Goal: Task Accomplishment & Management: Complete application form

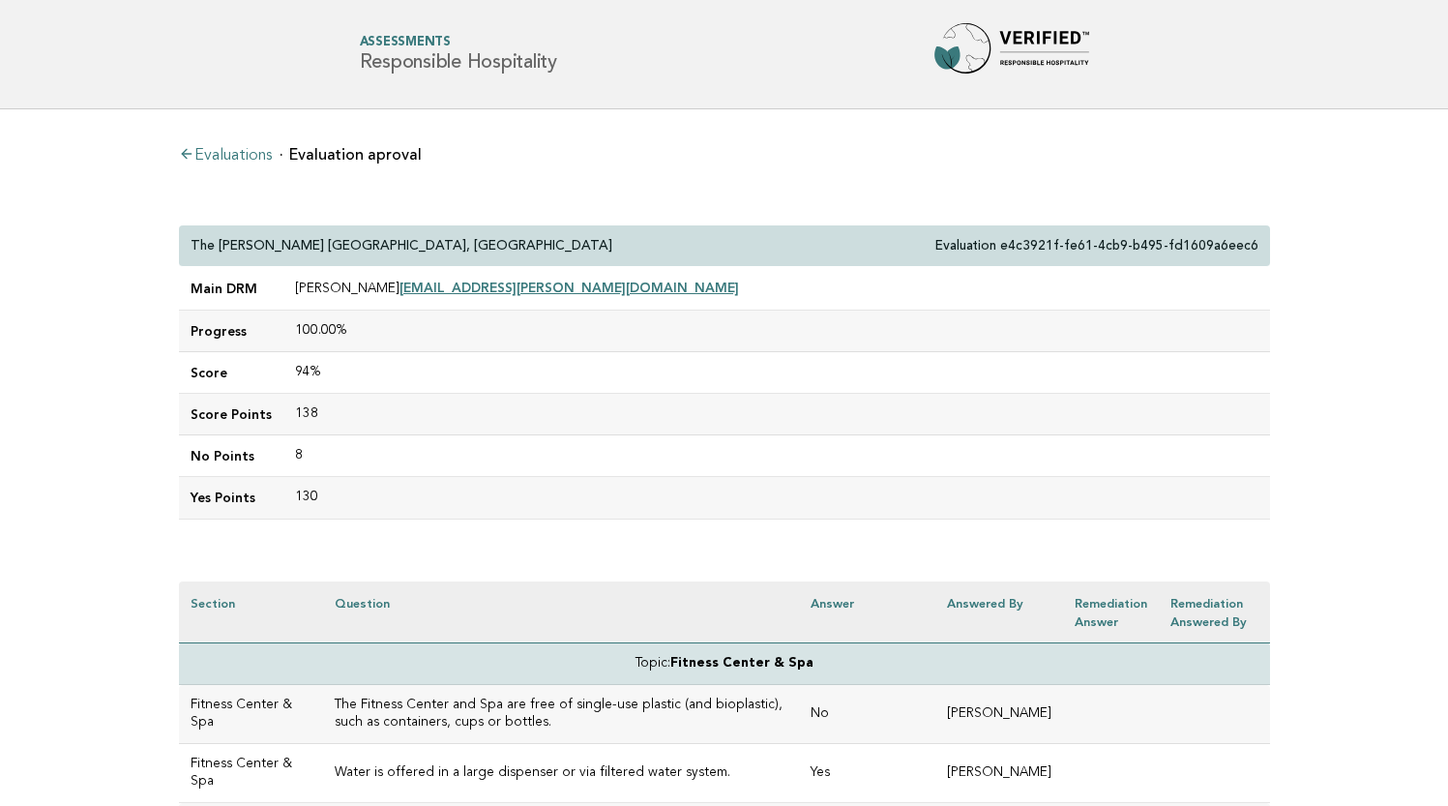
click at [253, 157] on link "Evaluations" at bounding box center [225, 155] width 93 height 15
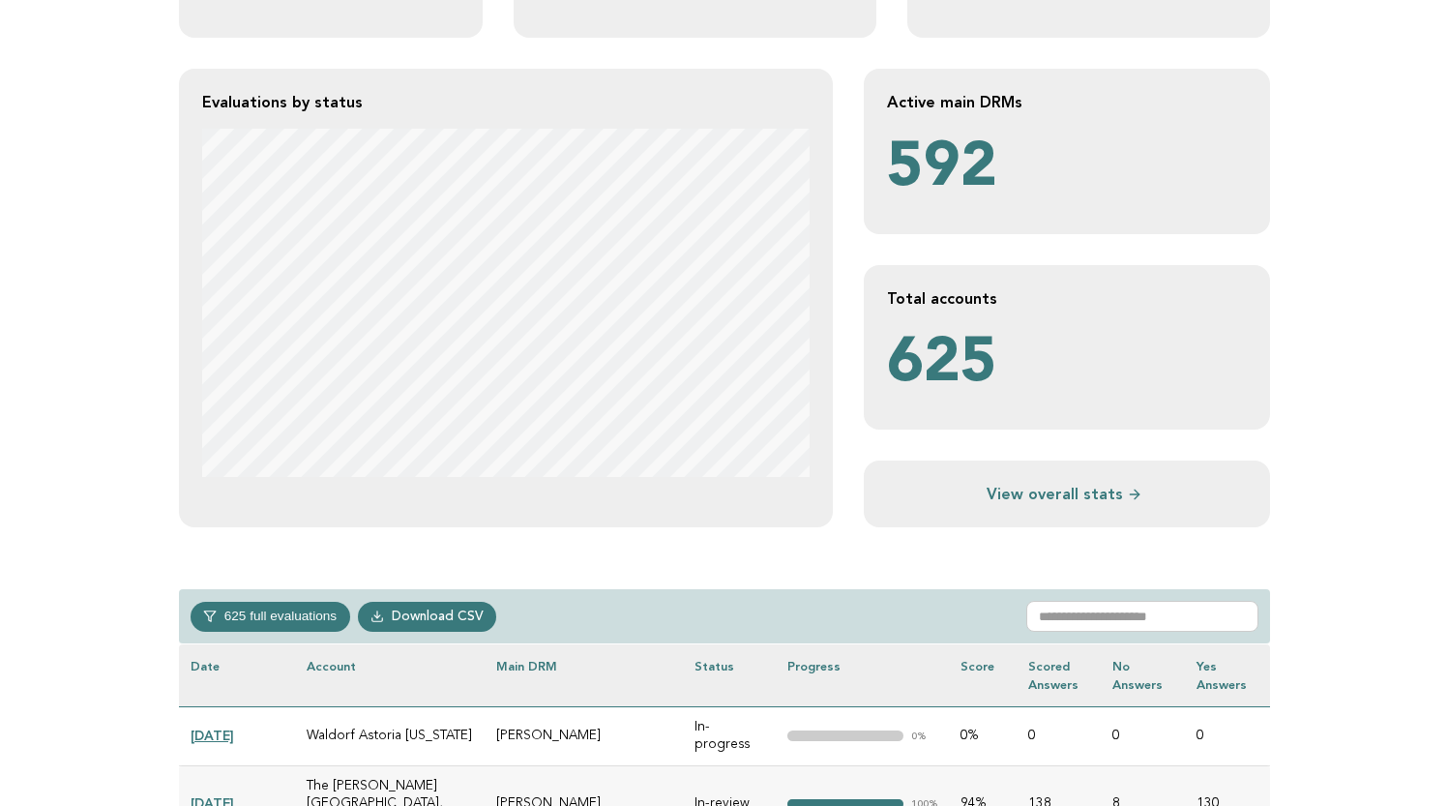
scroll to position [354, 0]
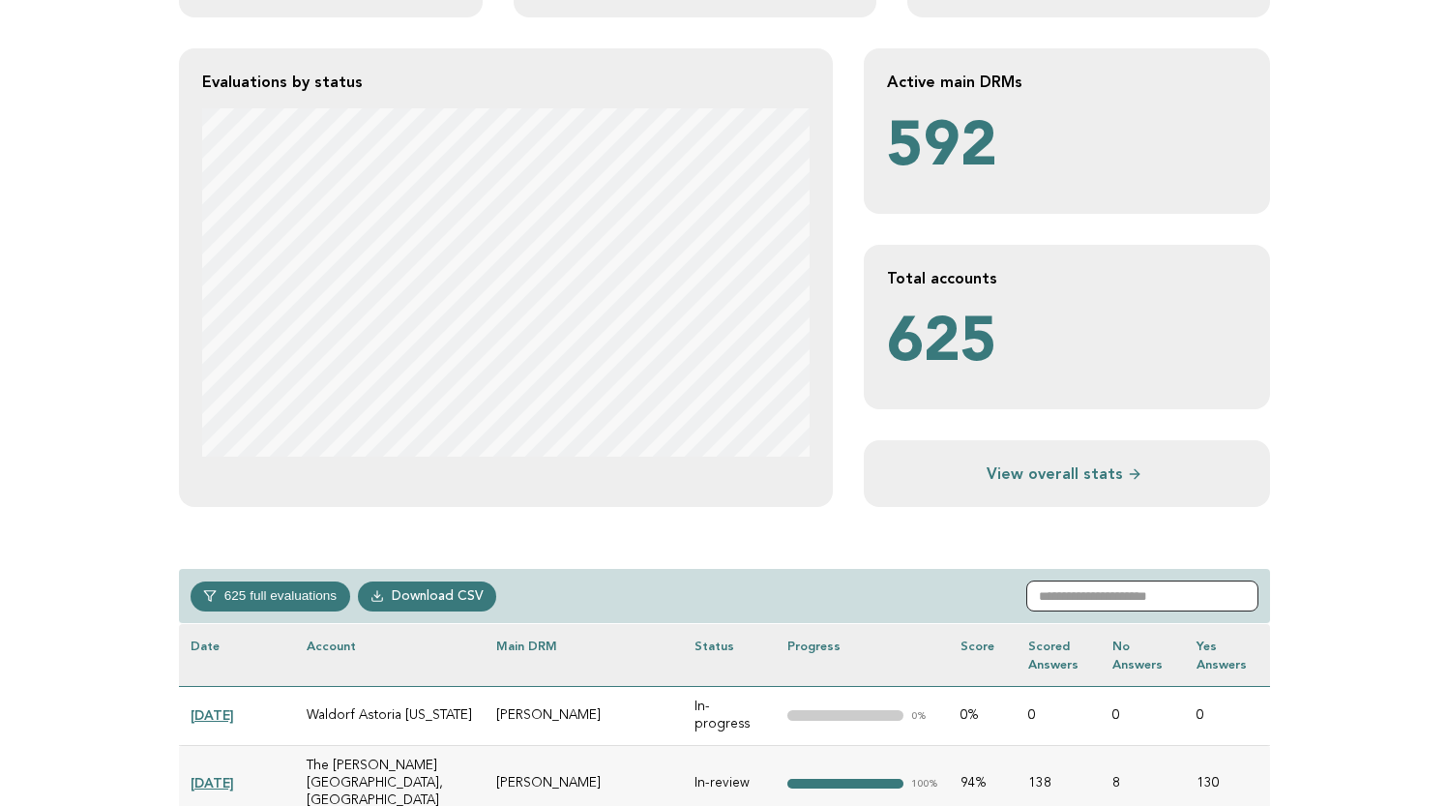
click at [1099, 607] on input "text" at bounding box center [1142, 595] width 232 height 31
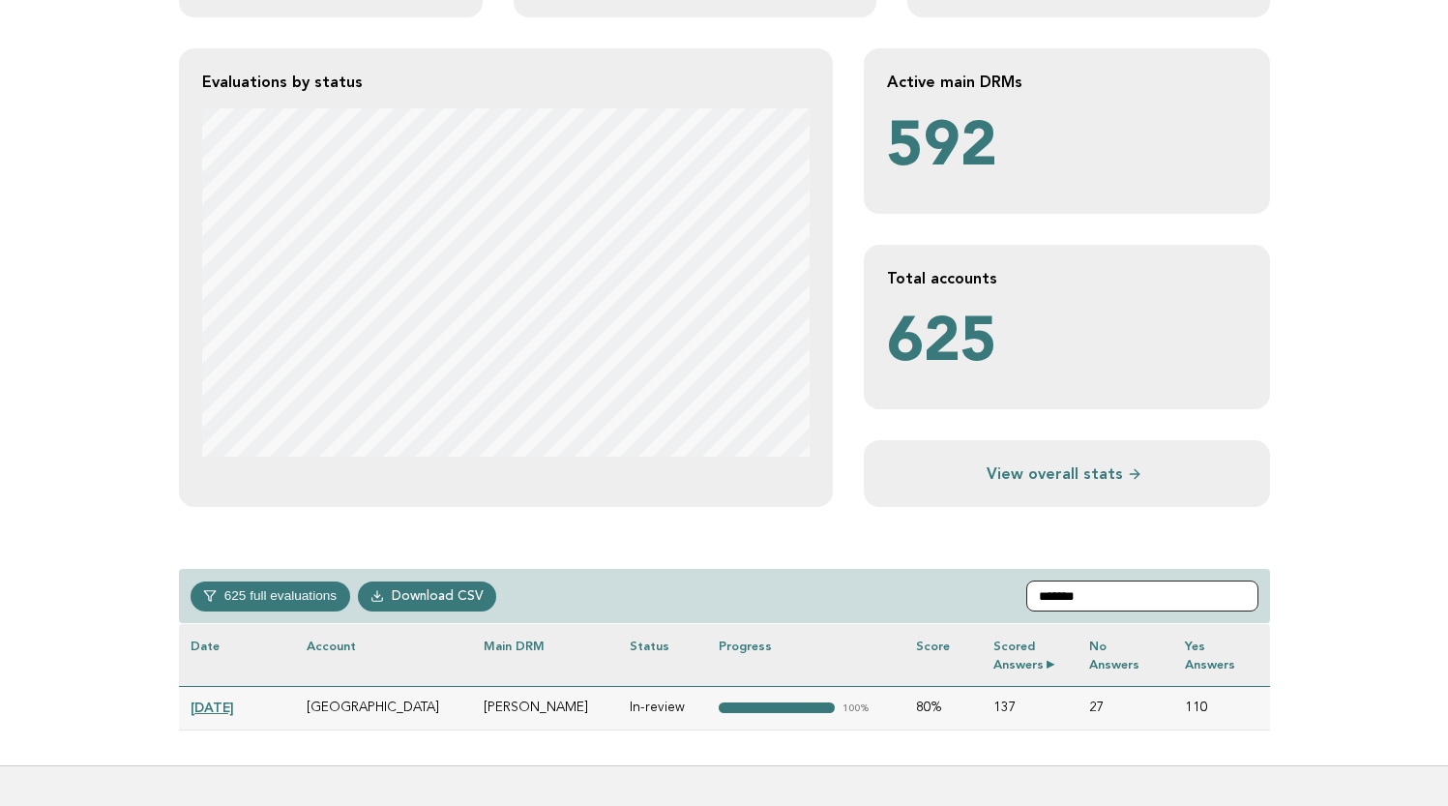
type input "*******"
drag, startPoint x: 1023, startPoint y: 628, endPoint x: 238, endPoint y: 710, distance: 789.5
click at [234, 710] on link "[DATE]" at bounding box center [212, 706] width 44 height 15
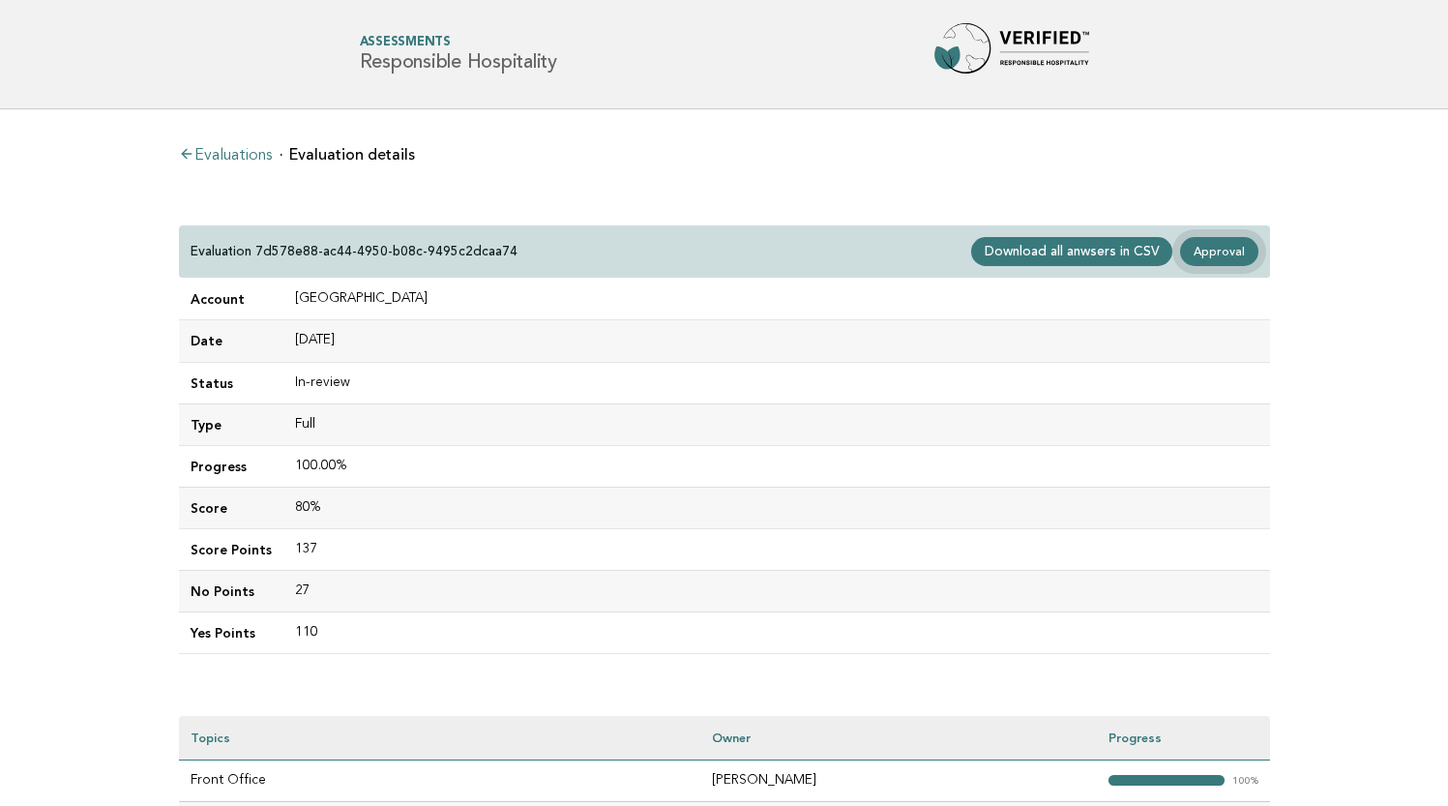
click at [1223, 252] on link "Approval" at bounding box center [1218, 251] width 77 height 29
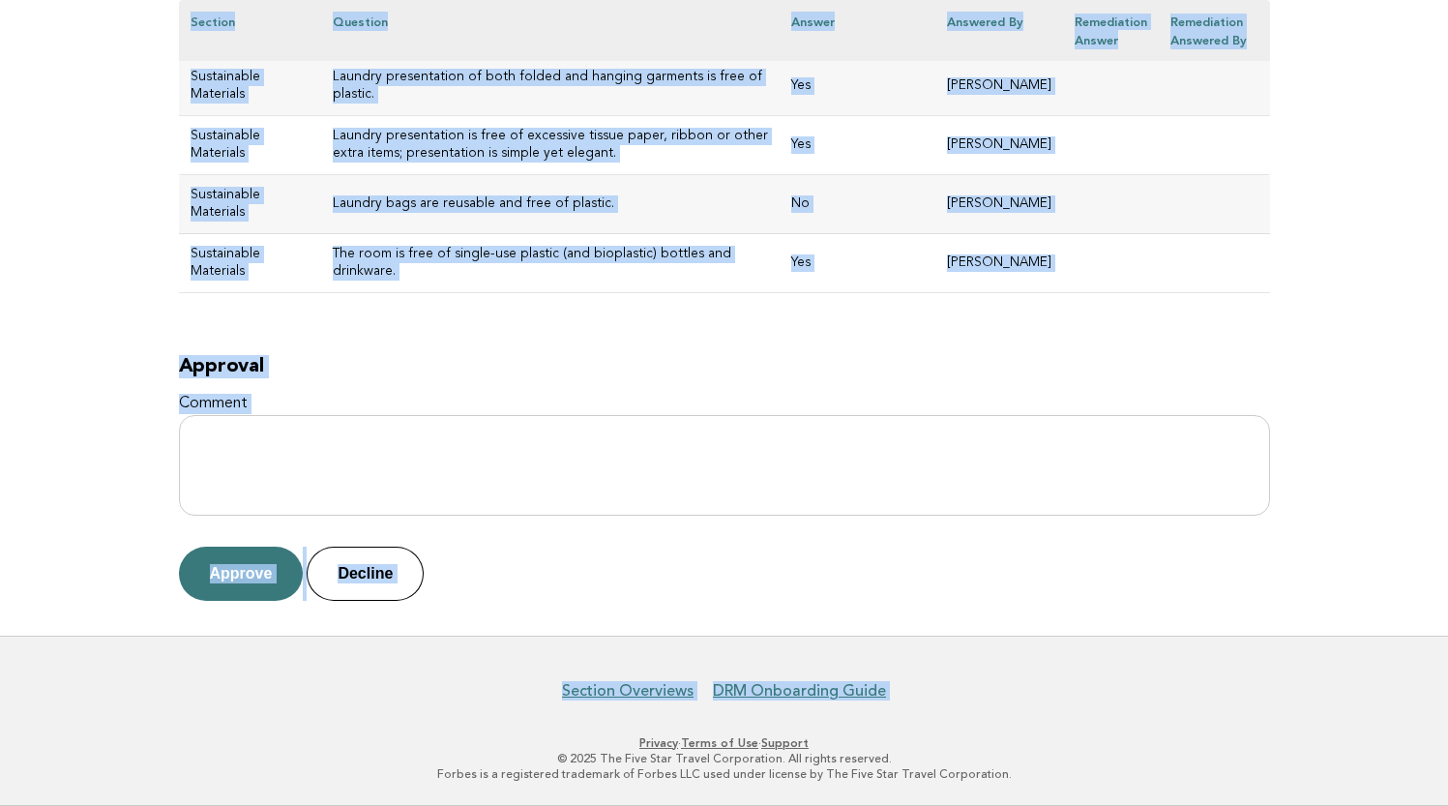
scroll to position [9189, 0]
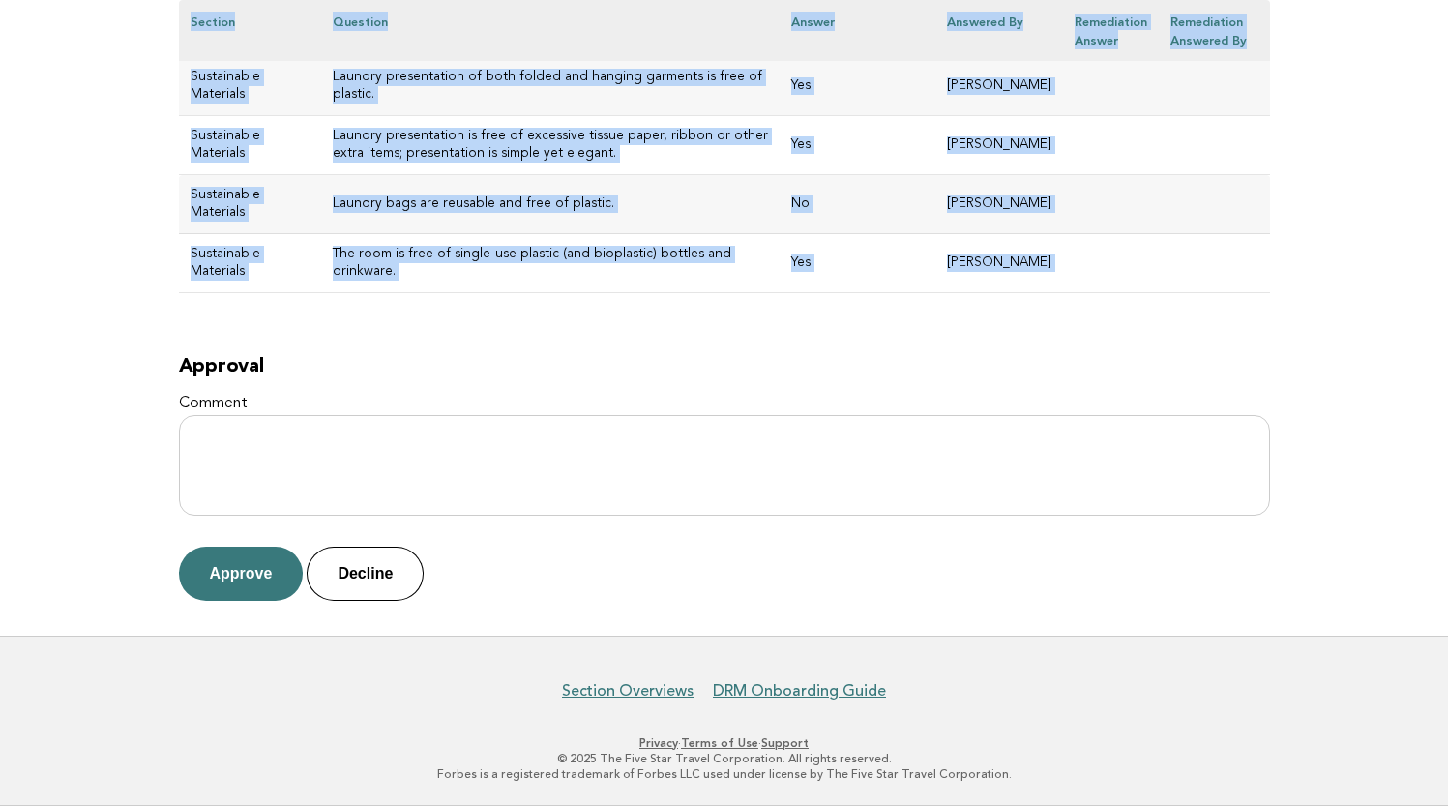
drag, startPoint x: 190, startPoint y: 239, endPoint x: 696, endPoint y: 352, distance: 518.2
copy div "Hotel Lutetia Evaluation 7d578e88-ac44-4950-b08c-9495c2dcaa74 Main DRM Jantinek…"
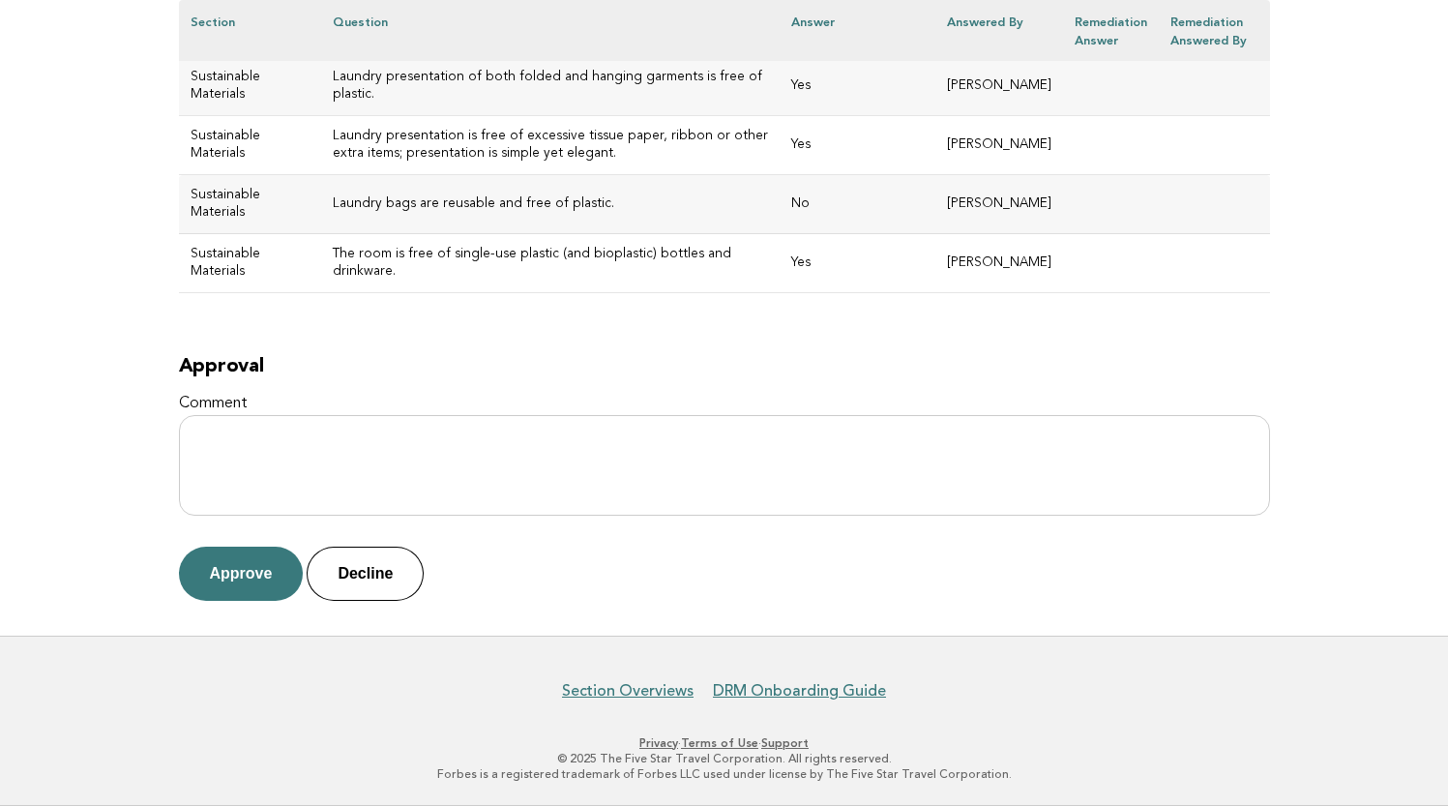
click at [447, 359] on h2 "Approval" at bounding box center [724, 366] width 1091 height 23
click at [243, 577] on button "Approve" at bounding box center [241, 573] width 125 height 54
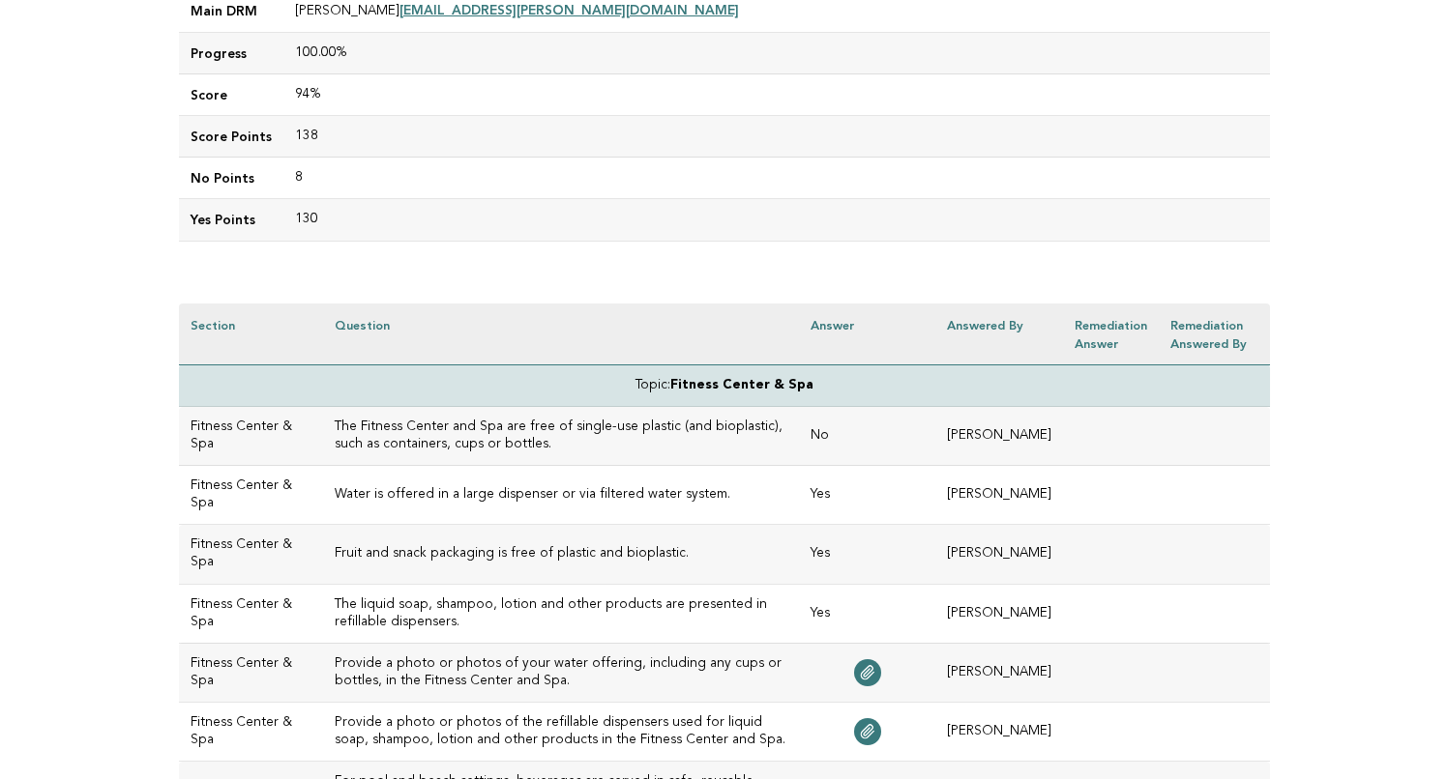
scroll to position [284, 0]
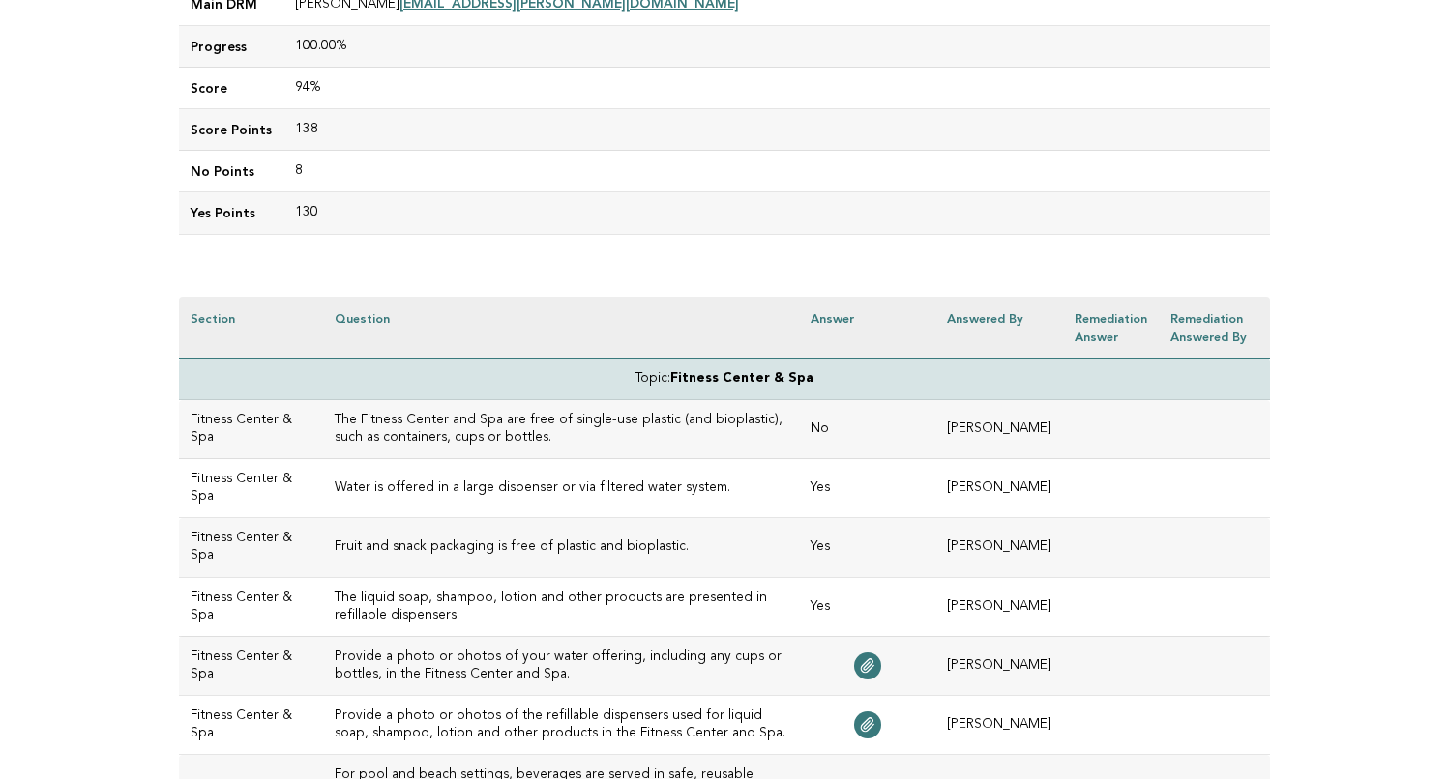
click at [523, 435] on h3 "The Fitness Center and Spa are free of single-use plastic (and bioplastic), suc…" at bounding box center [562, 429] width 454 height 35
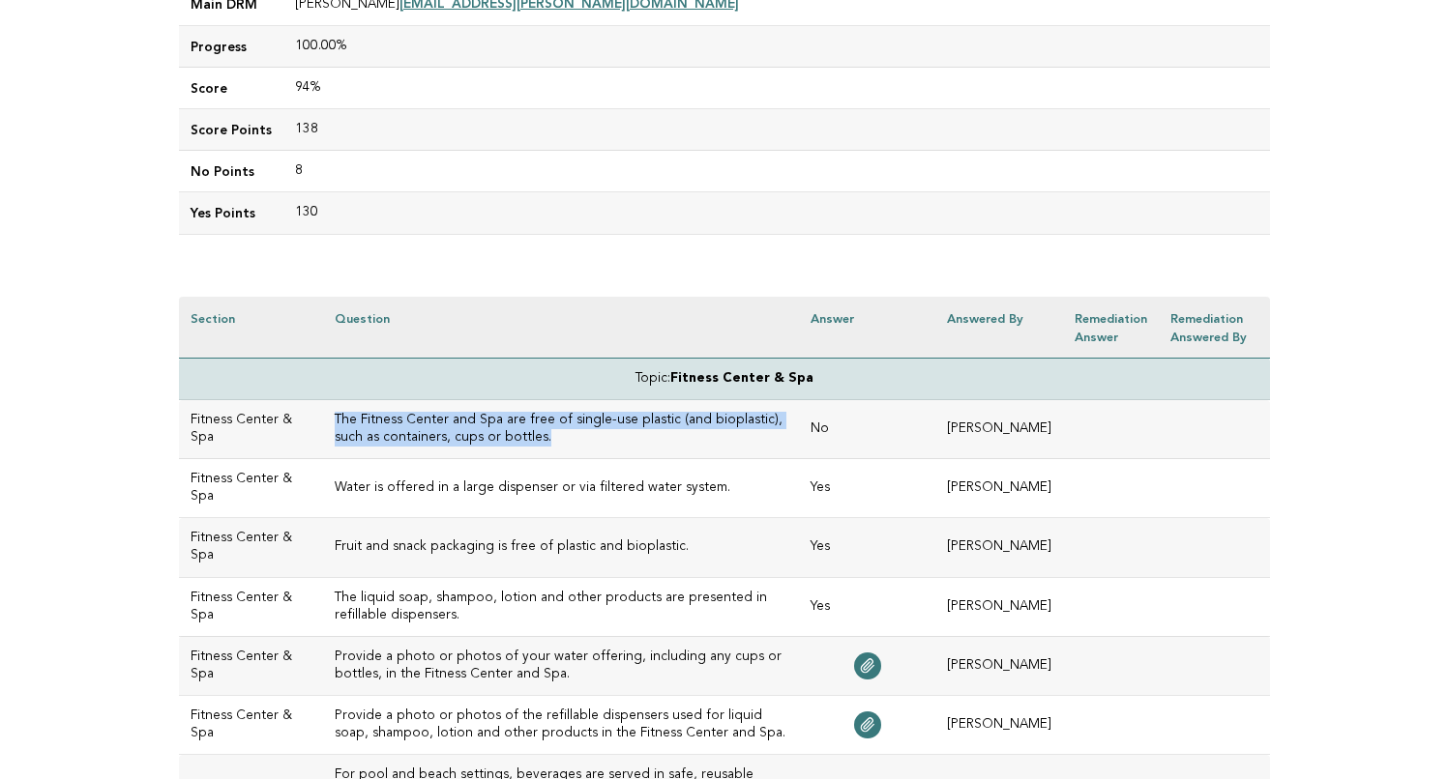
drag, startPoint x: 512, startPoint y: 431, endPoint x: 298, endPoint y: 420, distance: 214.0
click at [335, 420] on h3 "The Fitness Center and Spa are free of single-use plastic (and bioplastic), suc…" at bounding box center [562, 429] width 454 height 35
copy h3 "The Fitness Center and Spa are free of single-use plastic (and bioplastic), suc…"
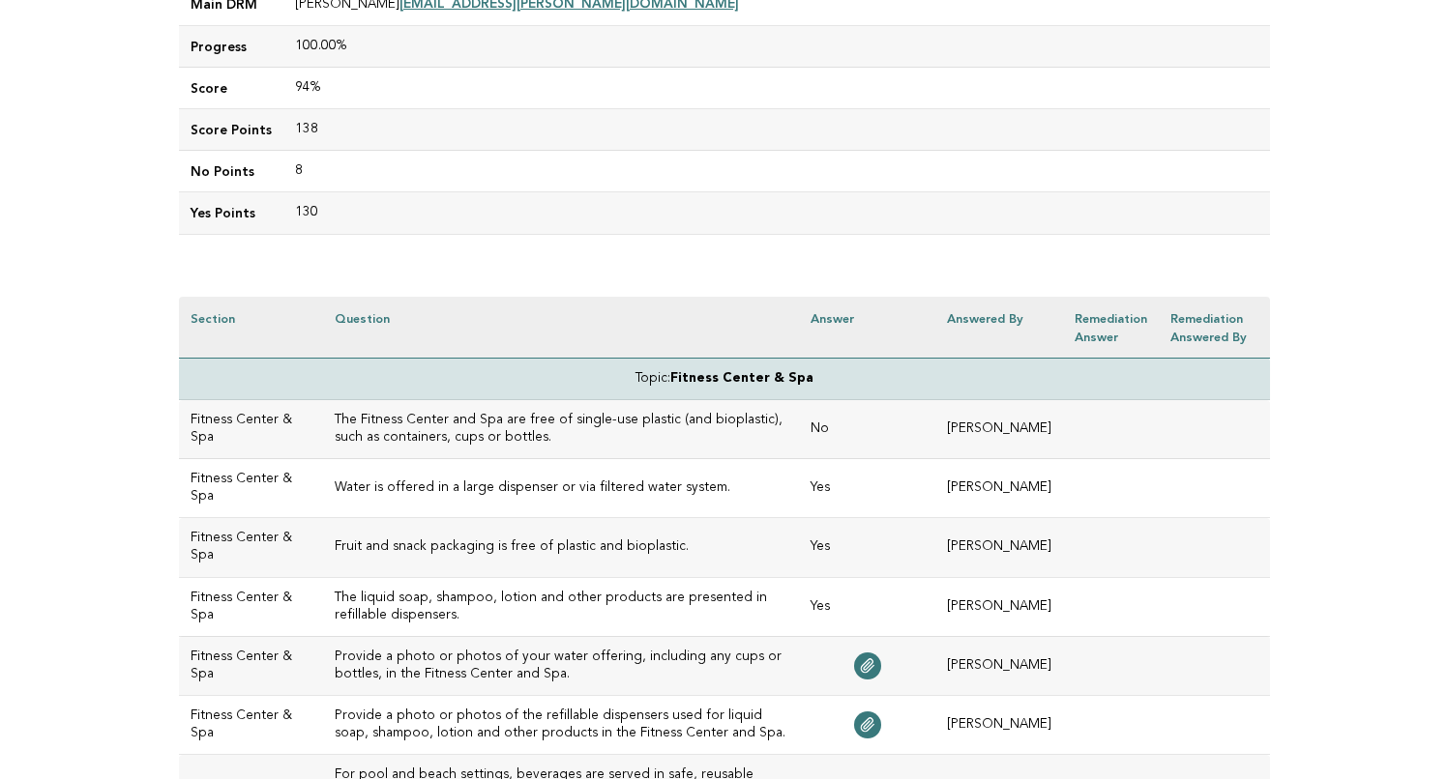
click at [521, 480] on h3 "Water is offered in a large dispenser or via filtered water system." at bounding box center [562, 488] width 454 height 17
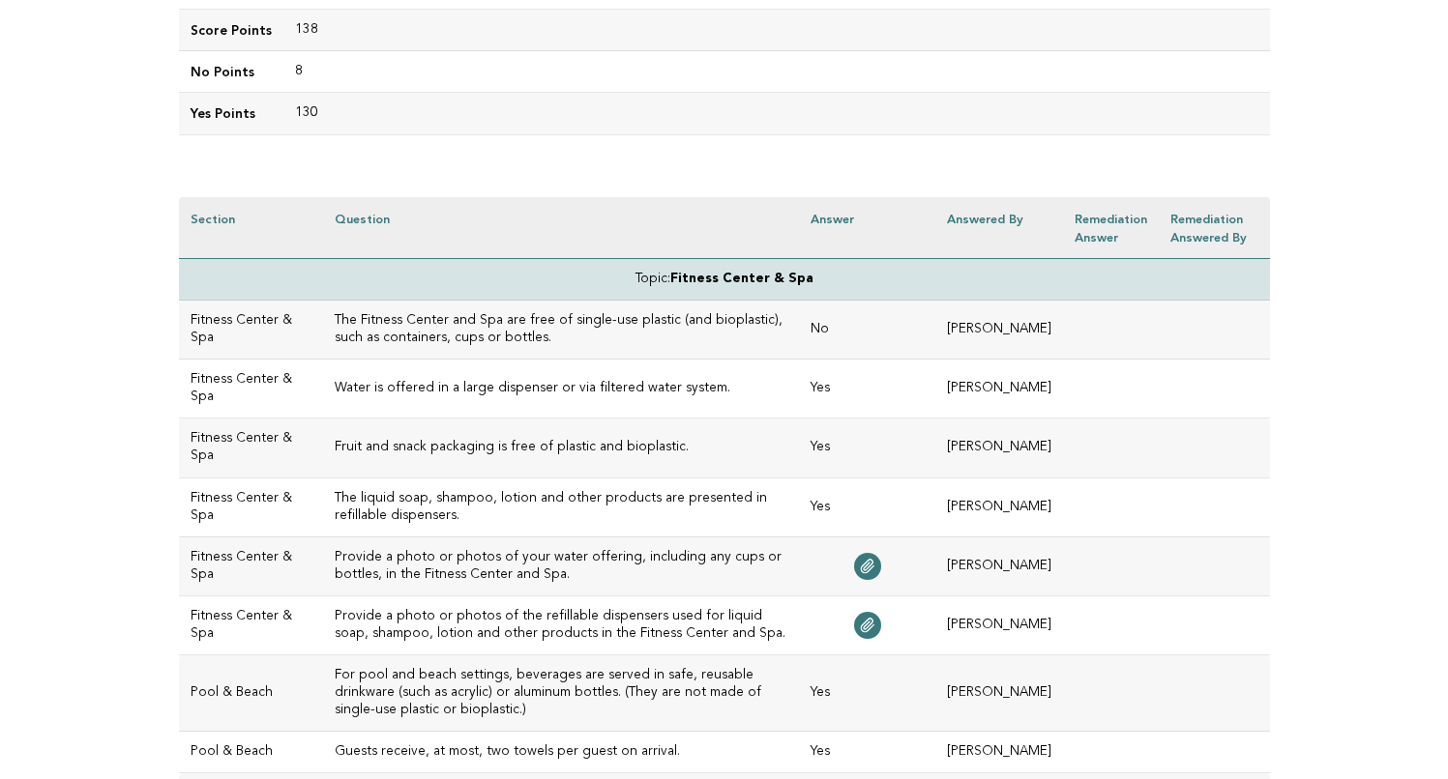
scroll to position [401, 0]
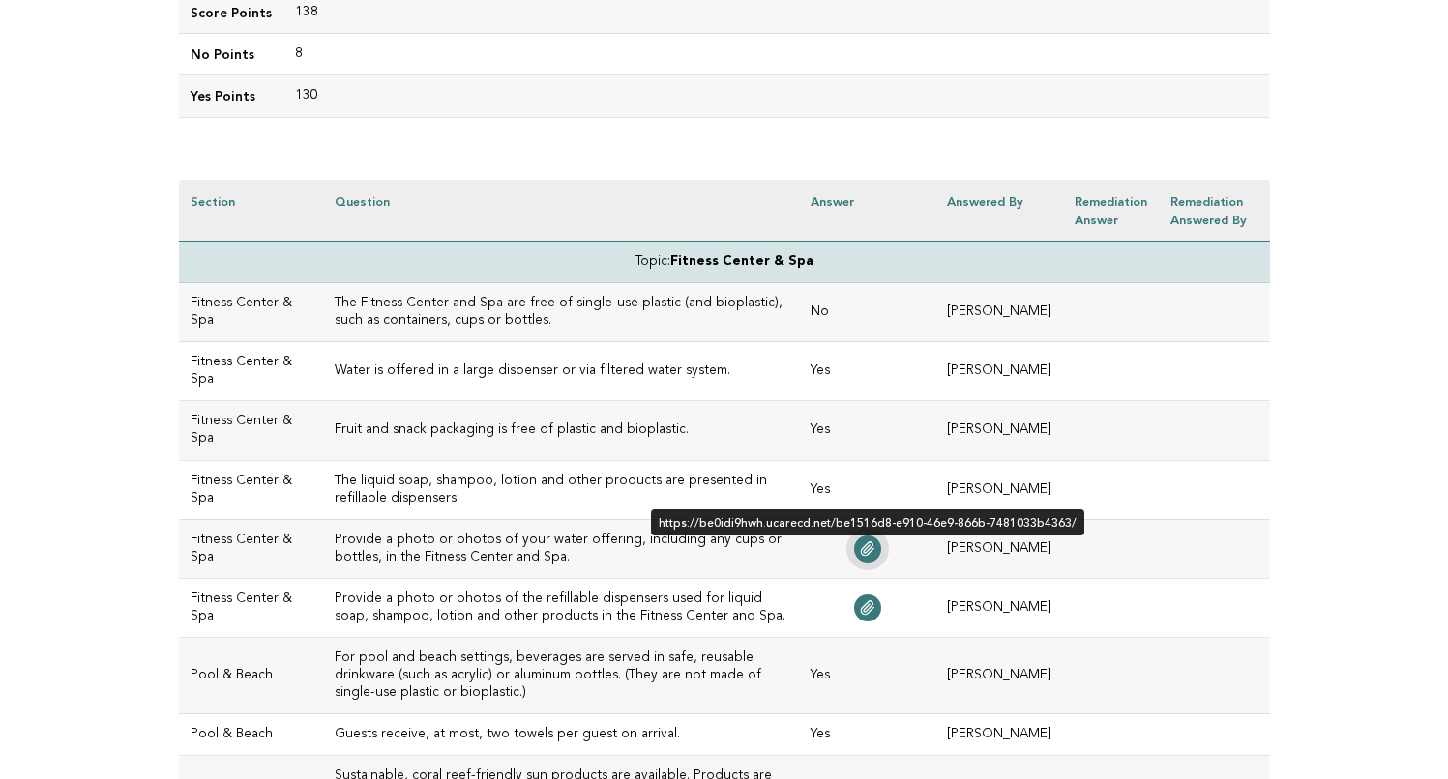
click at [860, 542] on icon at bounding box center [867, 549] width 15 height 15
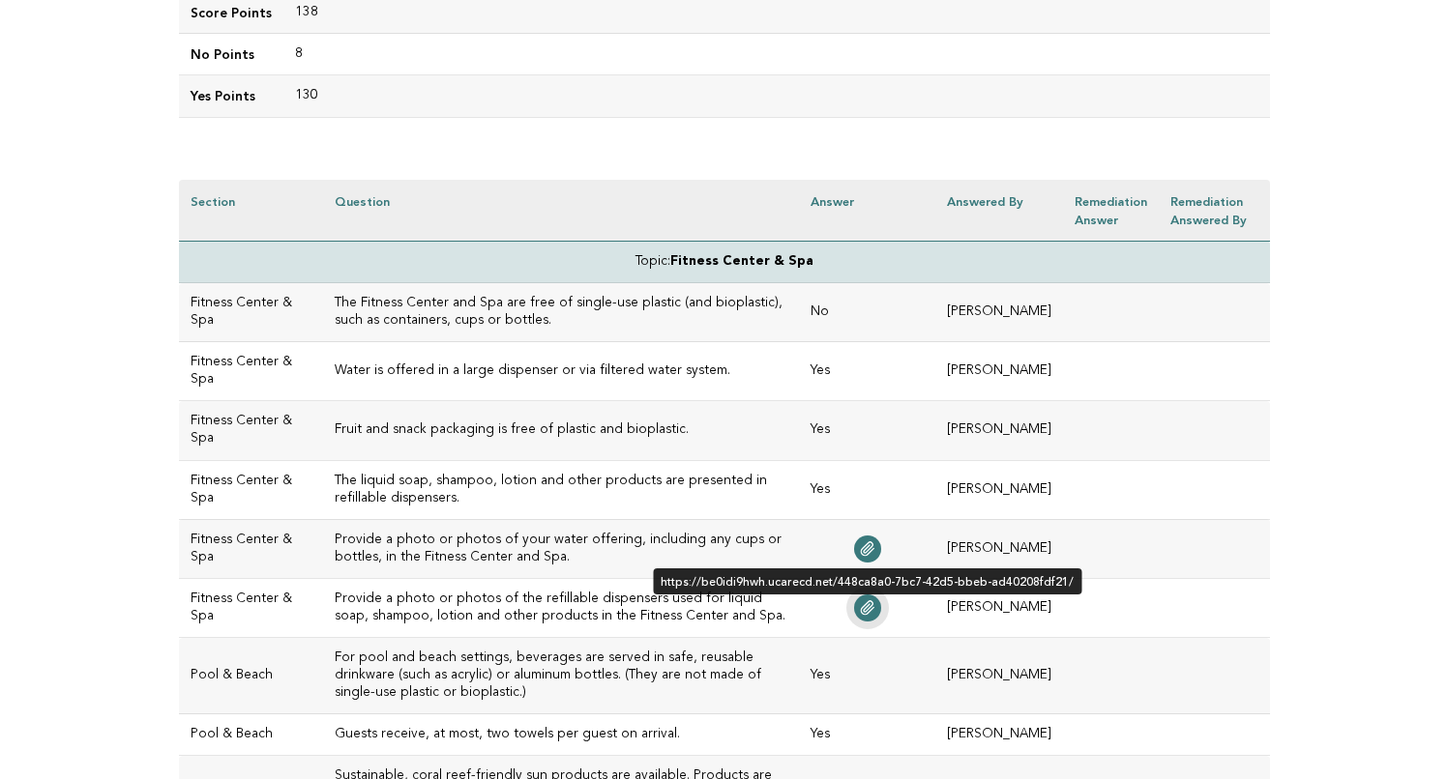
click at [854, 598] on link at bounding box center [867, 608] width 27 height 27
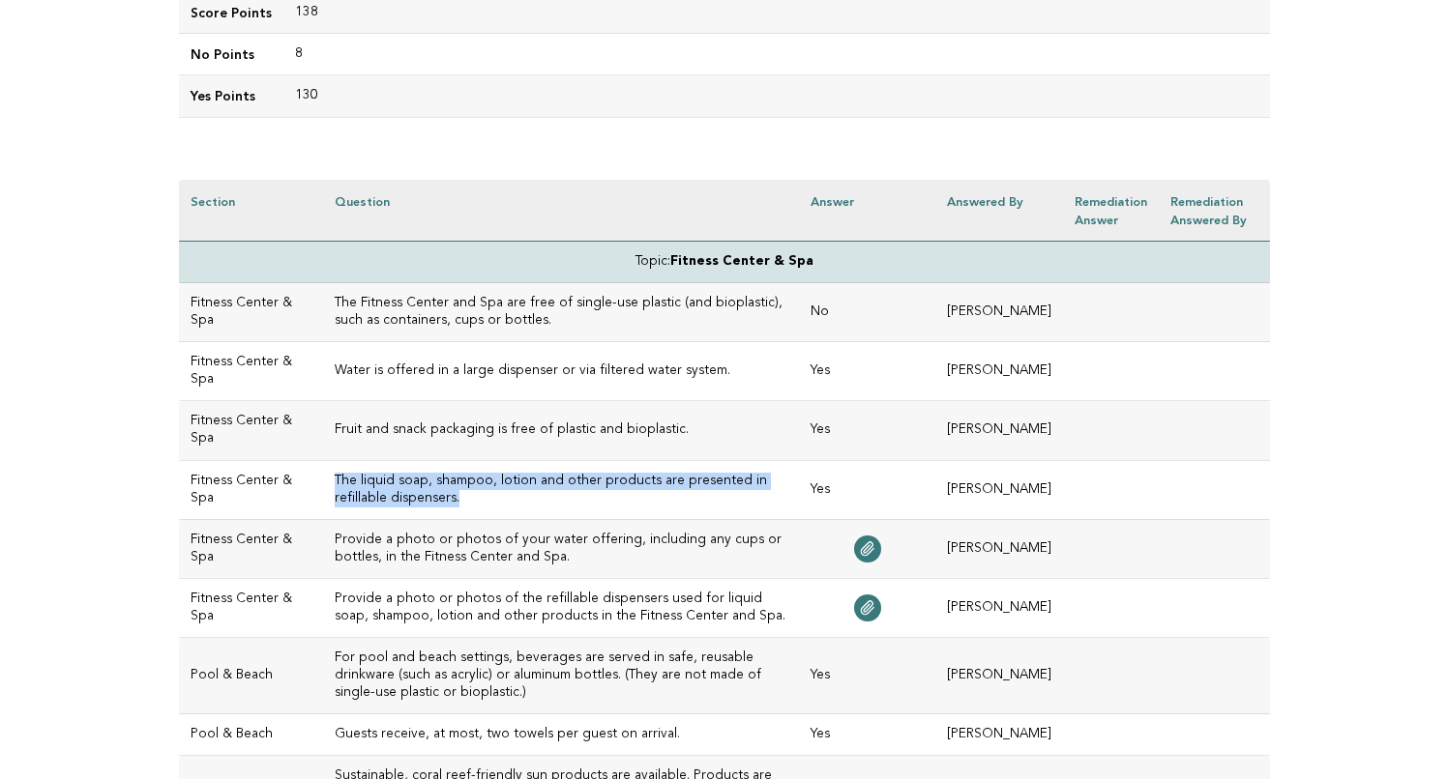
drag, startPoint x: 418, startPoint y: 502, endPoint x: 292, endPoint y: 477, distance: 128.2
click at [323, 477] on td "The liquid soap, shampoo, lotion and other products are presented in refillable…" at bounding box center [561, 489] width 477 height 59
copy h3 "The liquid soap, shampoo, lotion and other products are presented in refillable…"
